Goal: Navigation & Orientation: Find specific page/section

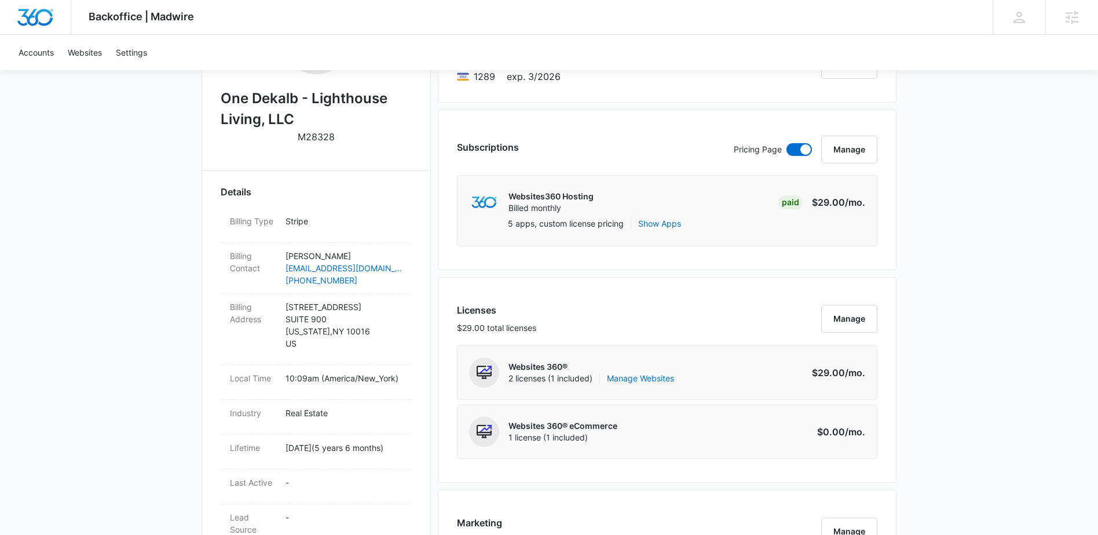
scroll to position [253, 0]
click at [651, 378] on link "Manage Websites" at bounding box center [640, 379] width 67 height 12
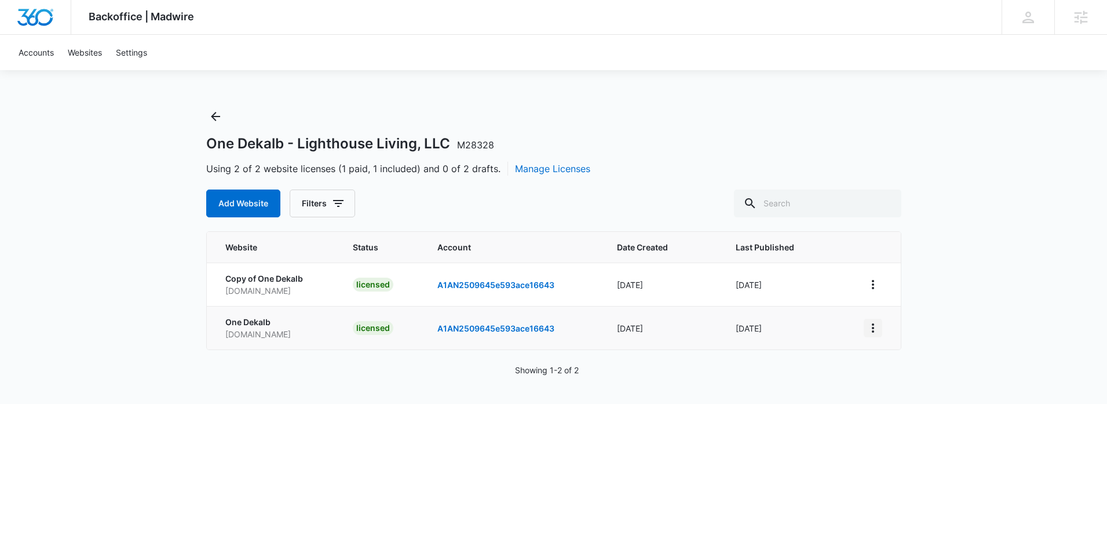
click at [870, 328] on icon "View More" at bounding box center [873, 328] width 14 height 14
click at [892, 379] on link "Edit Website" at bounding box center [901, 377] width 47 height 10
click at [873, 330] on icon "View More" at bounding box center [873, 328] width 14 height 14
click at [912, 393] on link "Visit Website" at bounding box center [902, 395] width 48 height 10
